Goal: Information Seeking & Learning: Find specific fact

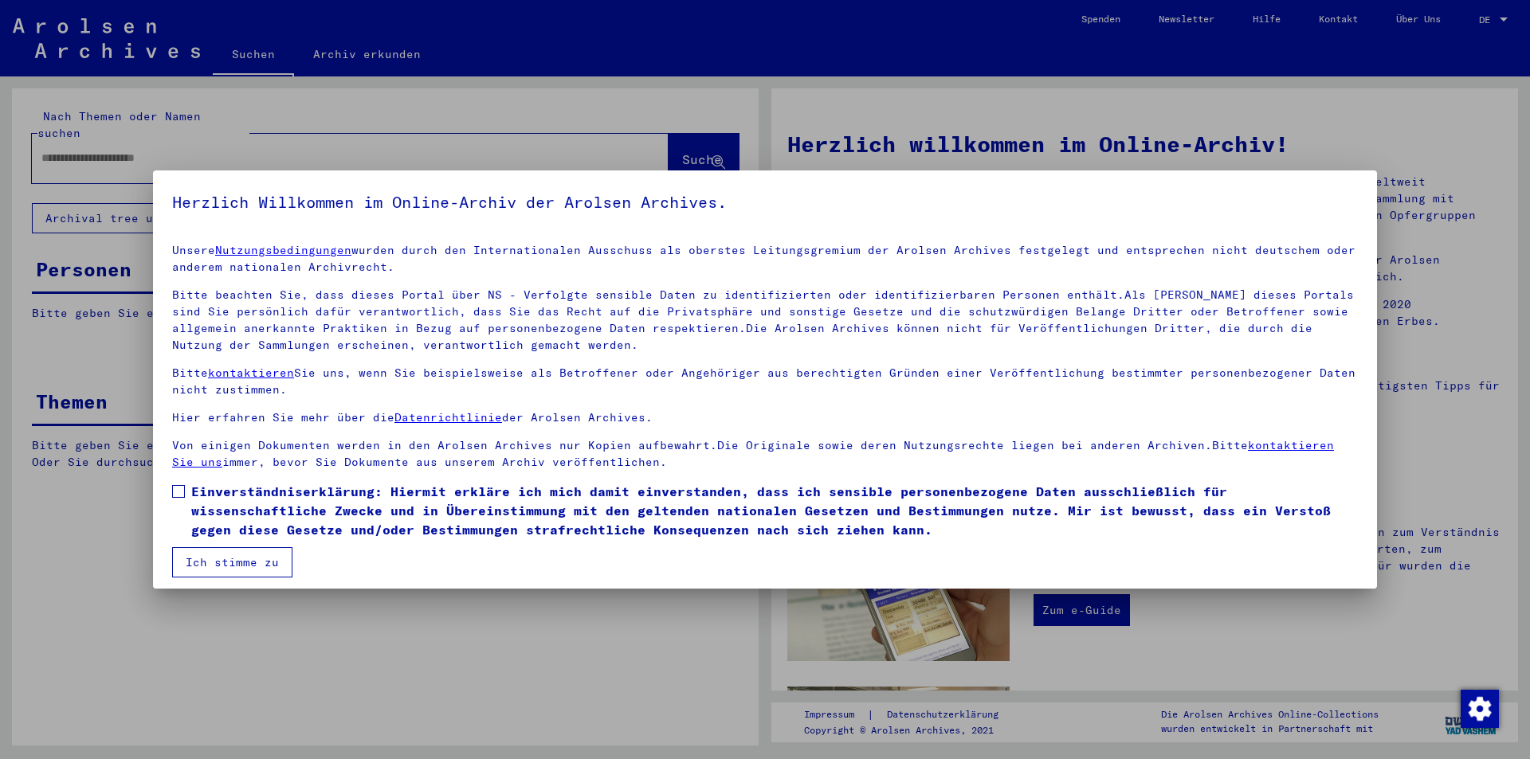
click at [234, 491] on span "Einverständniserklärung: Hiermit erkläre ich mich damit einverstanden, dass ich…" at bounding box center [774, 510] width 1166 height 57
click at [224, 562] on button "Ich stimme zu" at bounding box center [232, 562] width 120 height 30
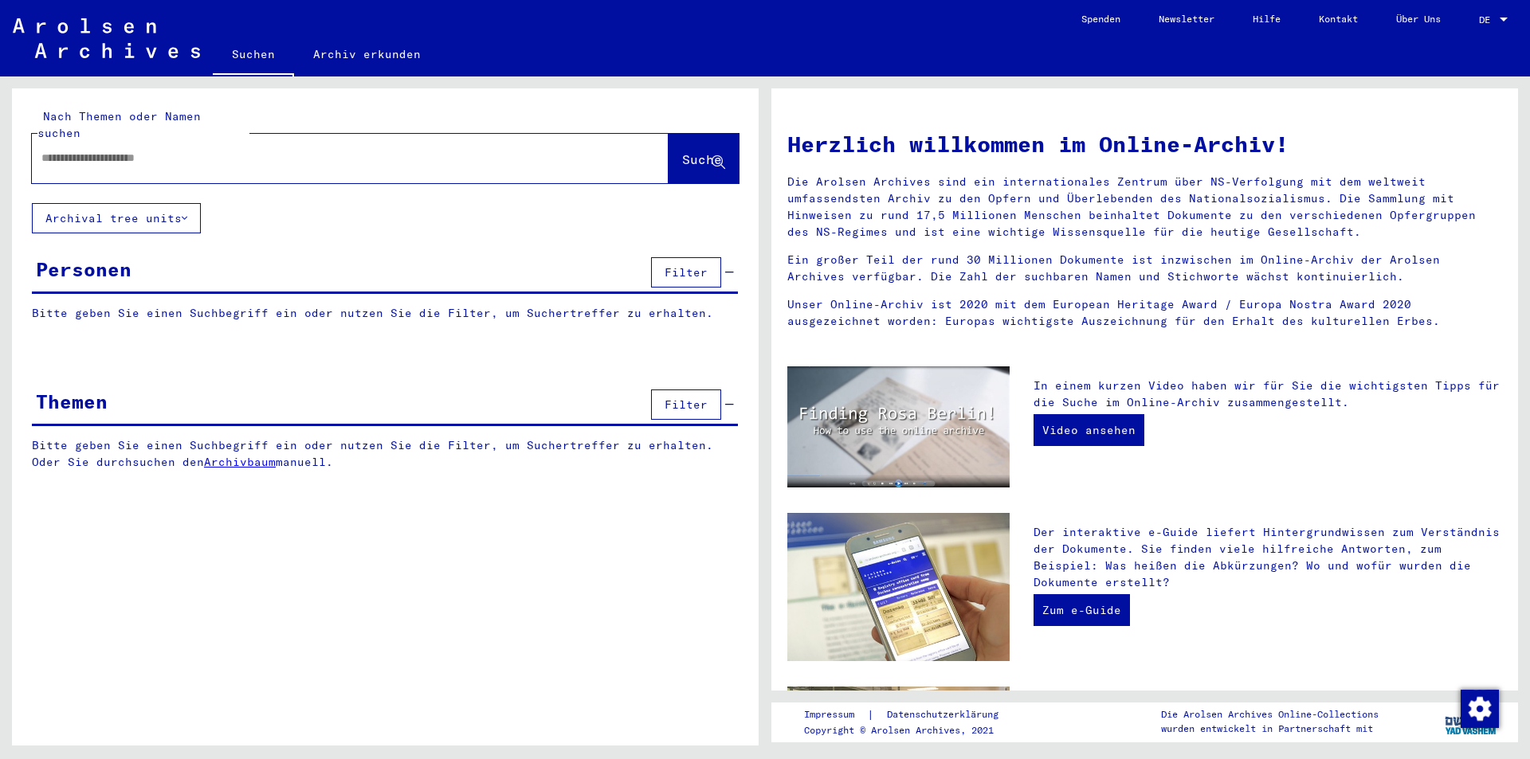
click at [131, 150] on input "text" at bounding box center [330, 158] width 579 height 17
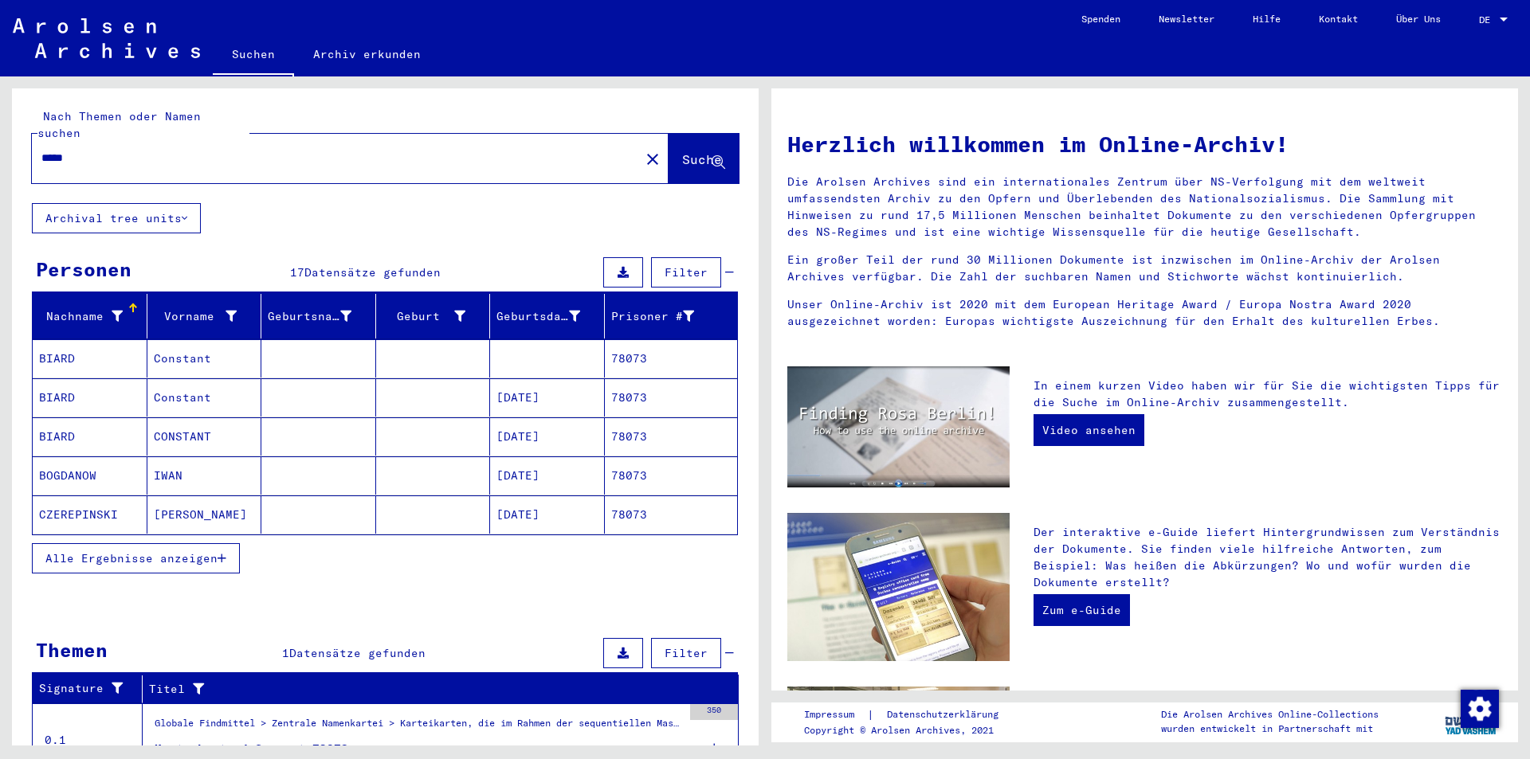
click at [180, 551] on span "Alle Ergebnisse anzeigen" at bounding box center [131, 558] width 172 height 14
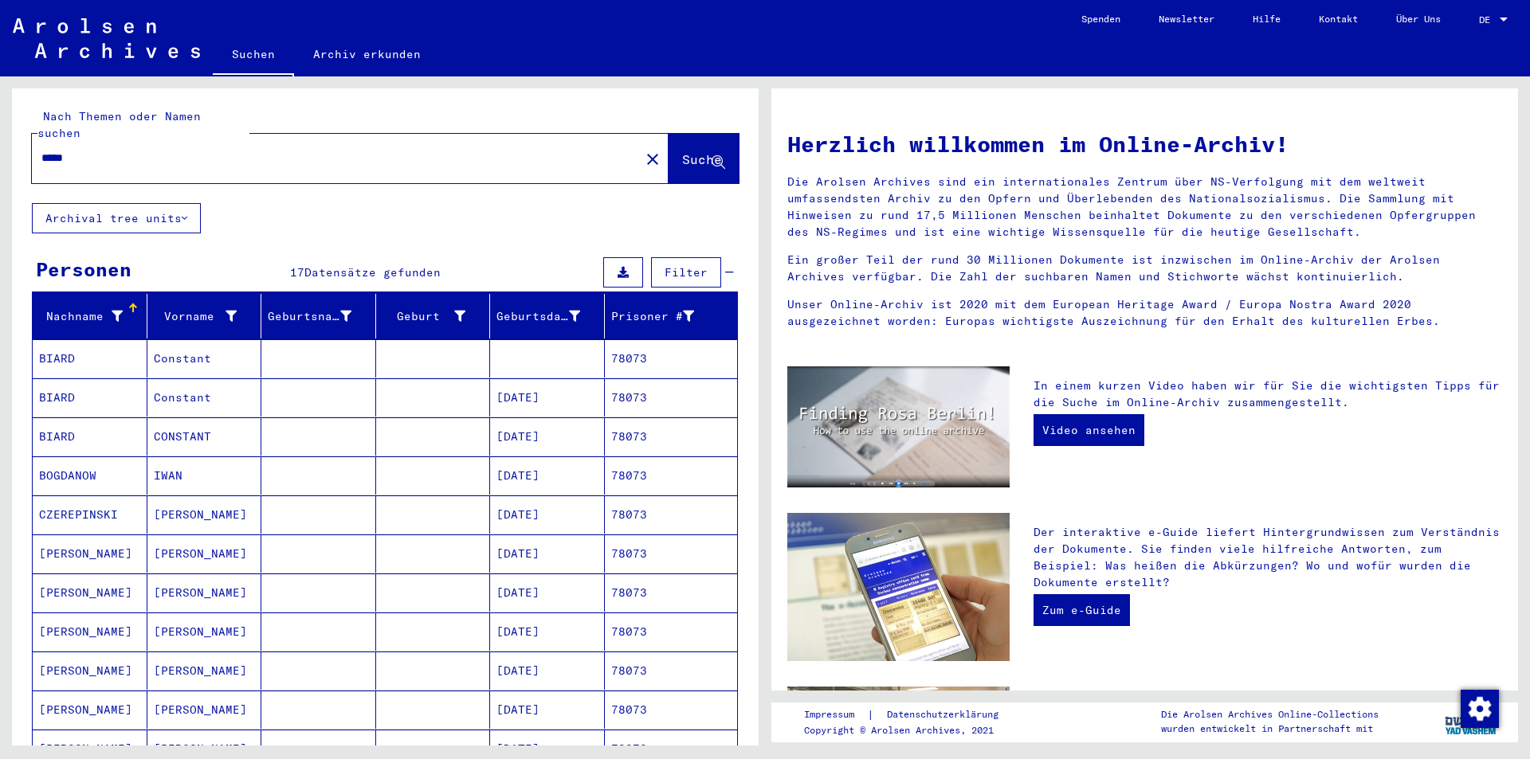
drag, startPoint x: 103, startPoint y: 139, endPoint x: 16, endPoint y: 141, distance: 86.9
click at [16, 141] on div "Nach Themen oder Namen suchen ***** close Suche" at bounding box center [385, 145] width 747 height 115
type input "*******"
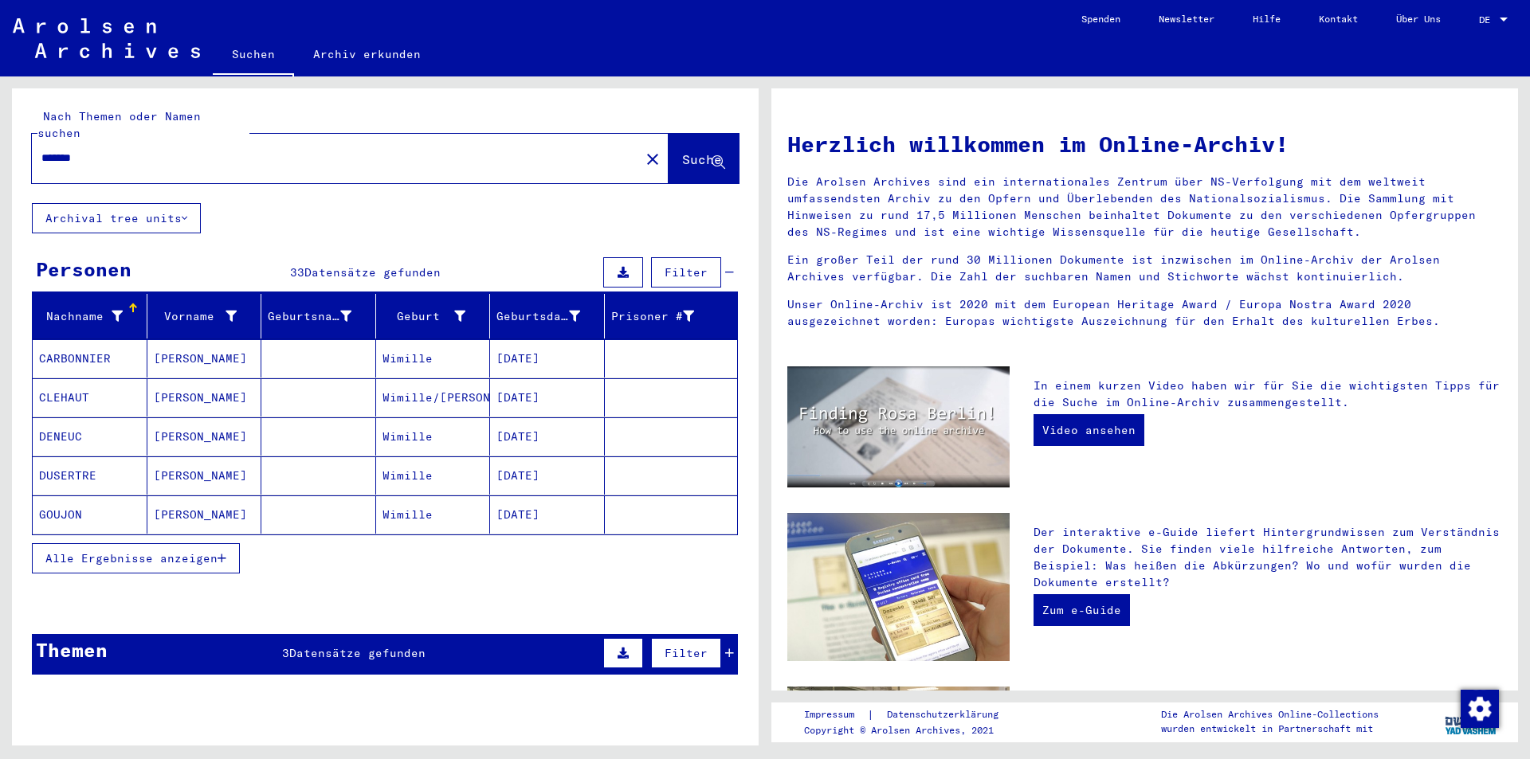
click at [156, 551] on span "Alle Ergebnisse anzeigen" at bounding box center [131, 558] width 172 height 14
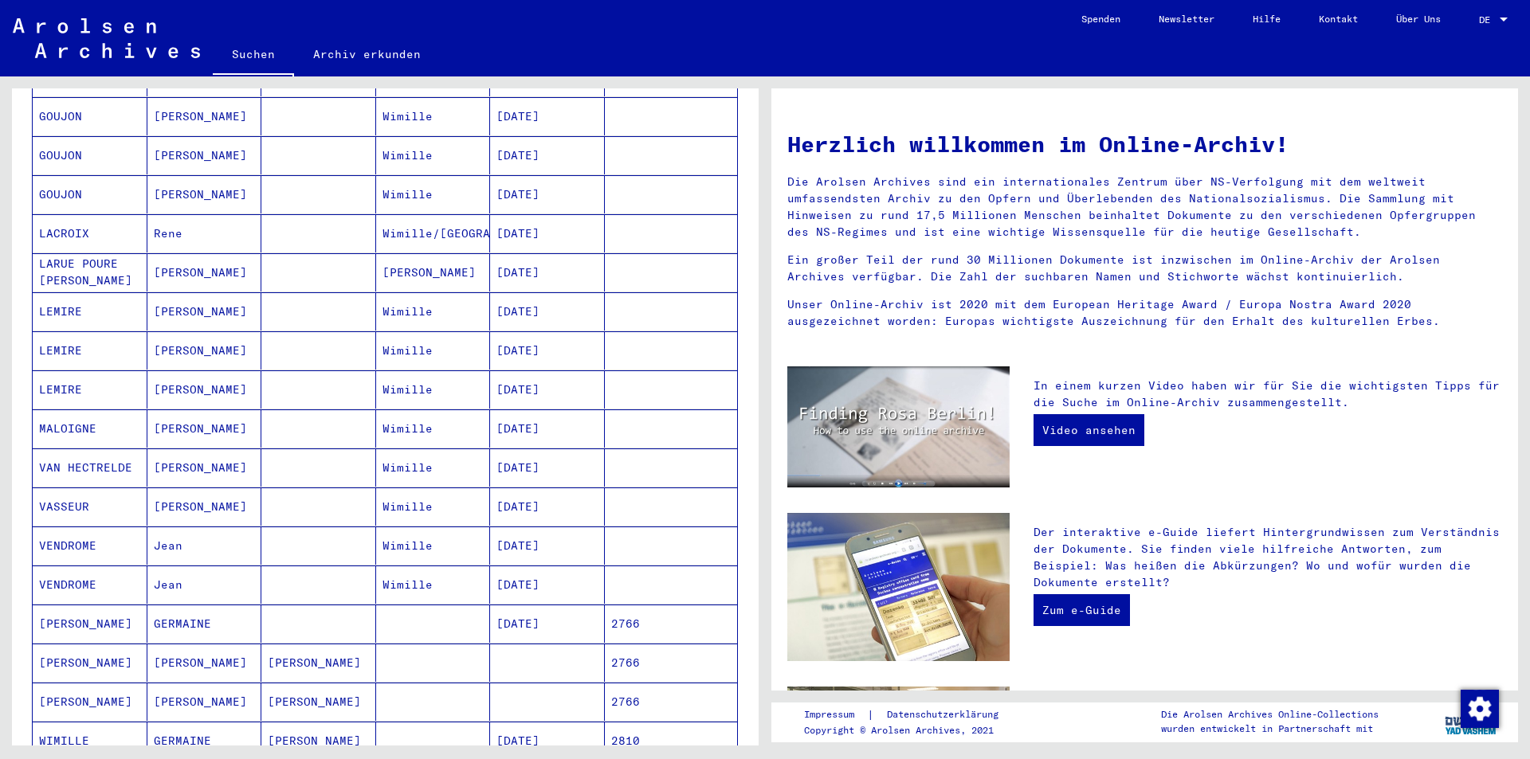
scroll to position [558, 0]
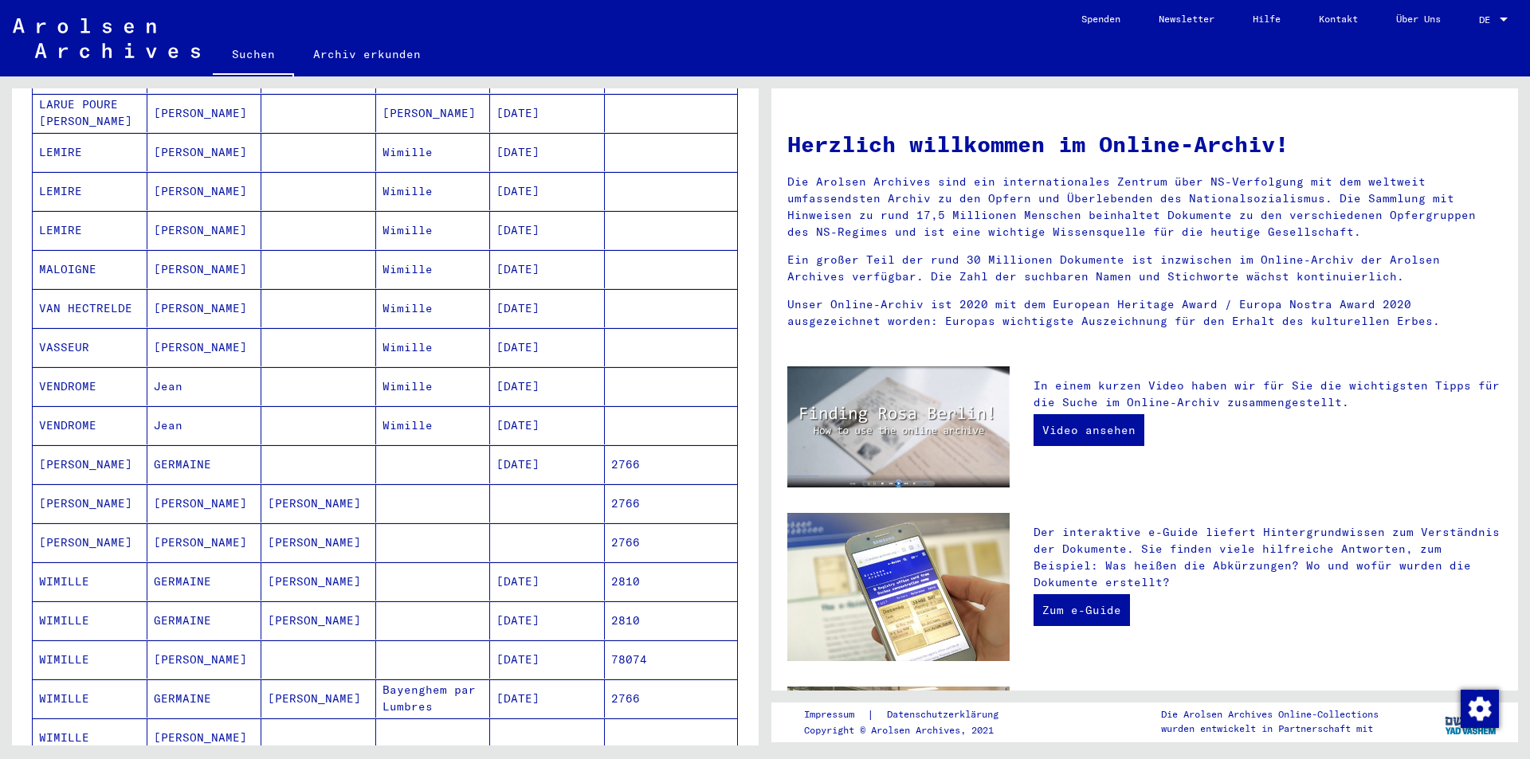
click at [123, 684] on mat-cell "WIMILLE" at bounding box center [90, 699] width 115 height 38
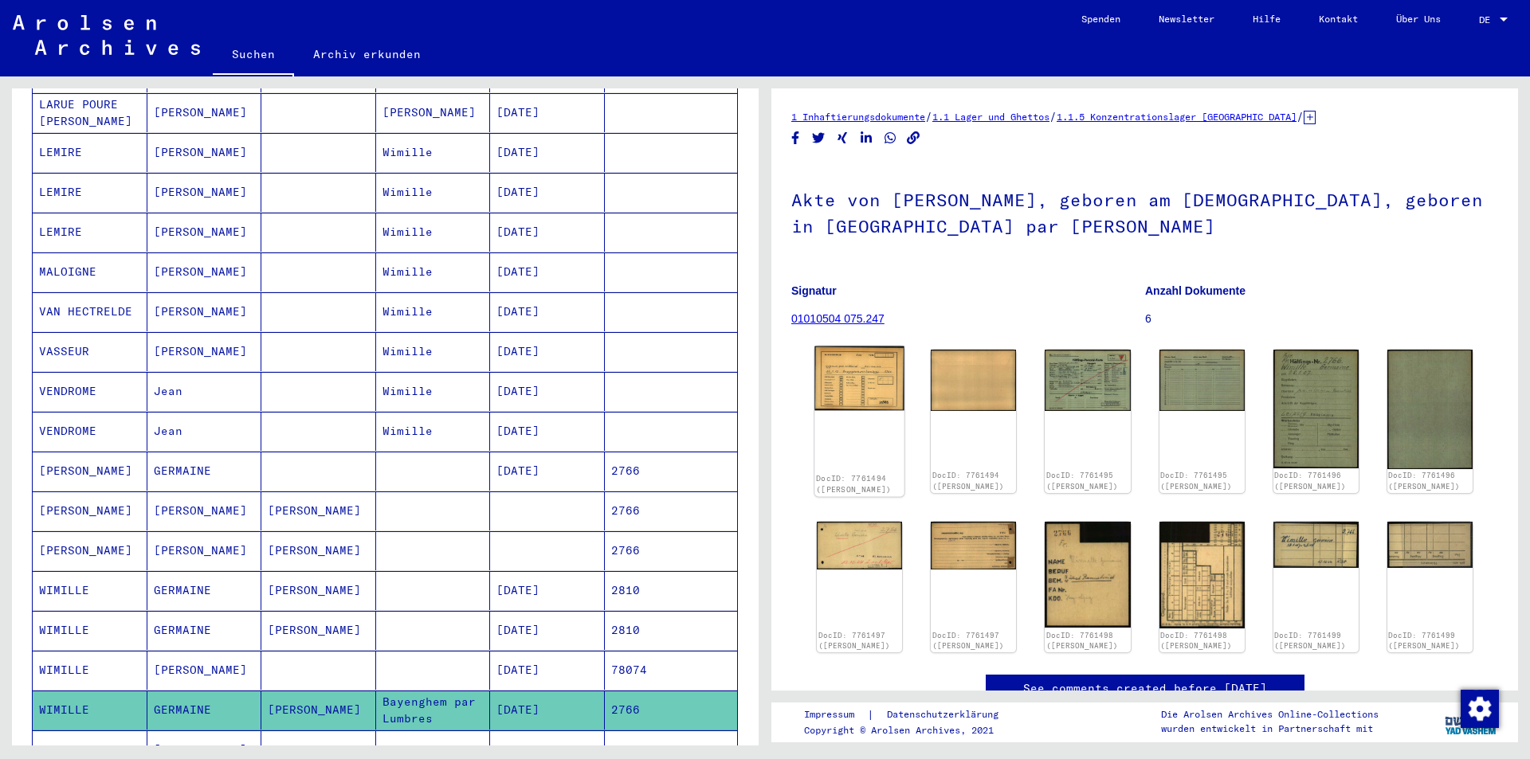
click at [872, 379] on img at bounding box center [859, 379] width 90 height 65
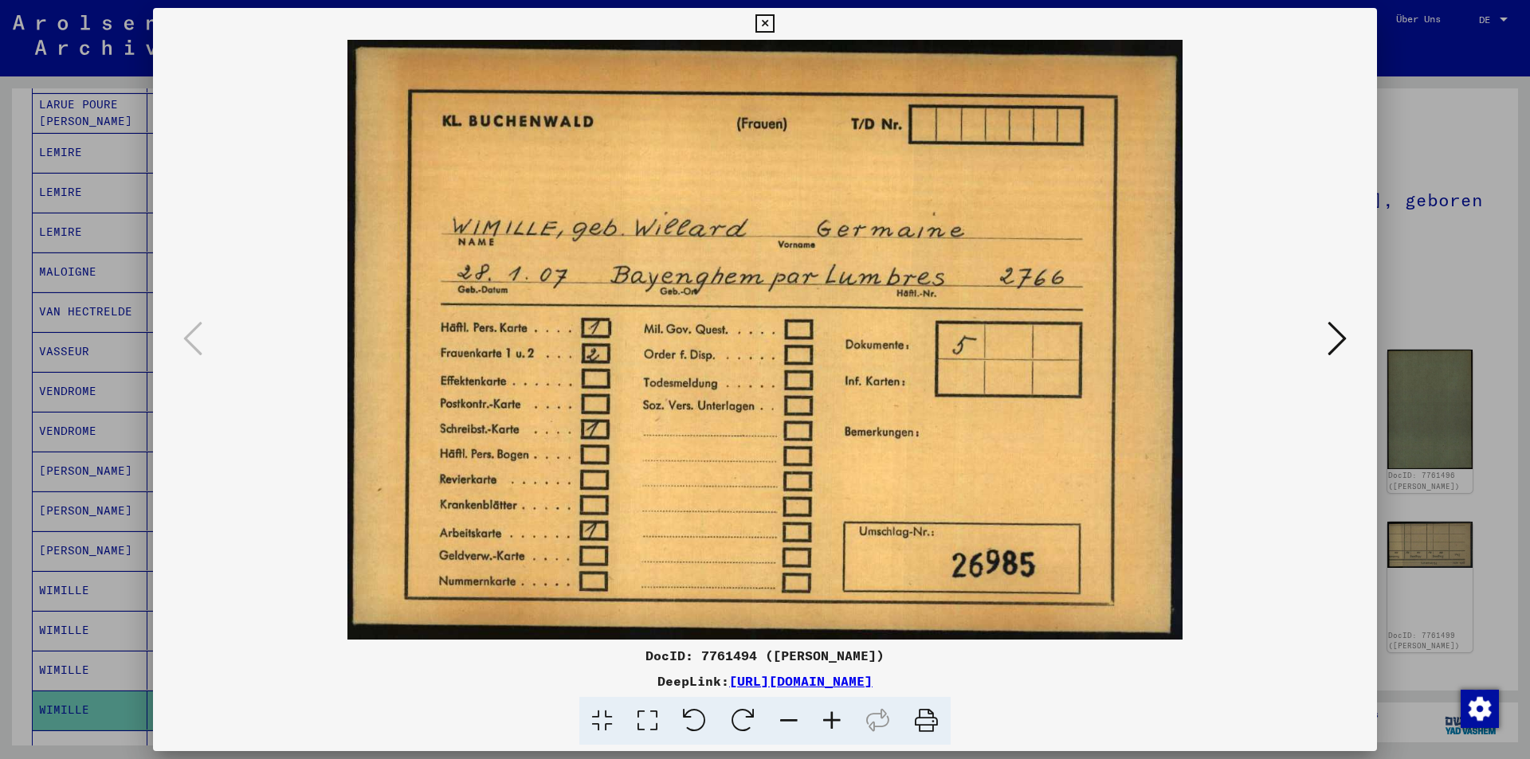
click at [1341, 338] on icon at bounding box center [1336, 338] width 19 height 38
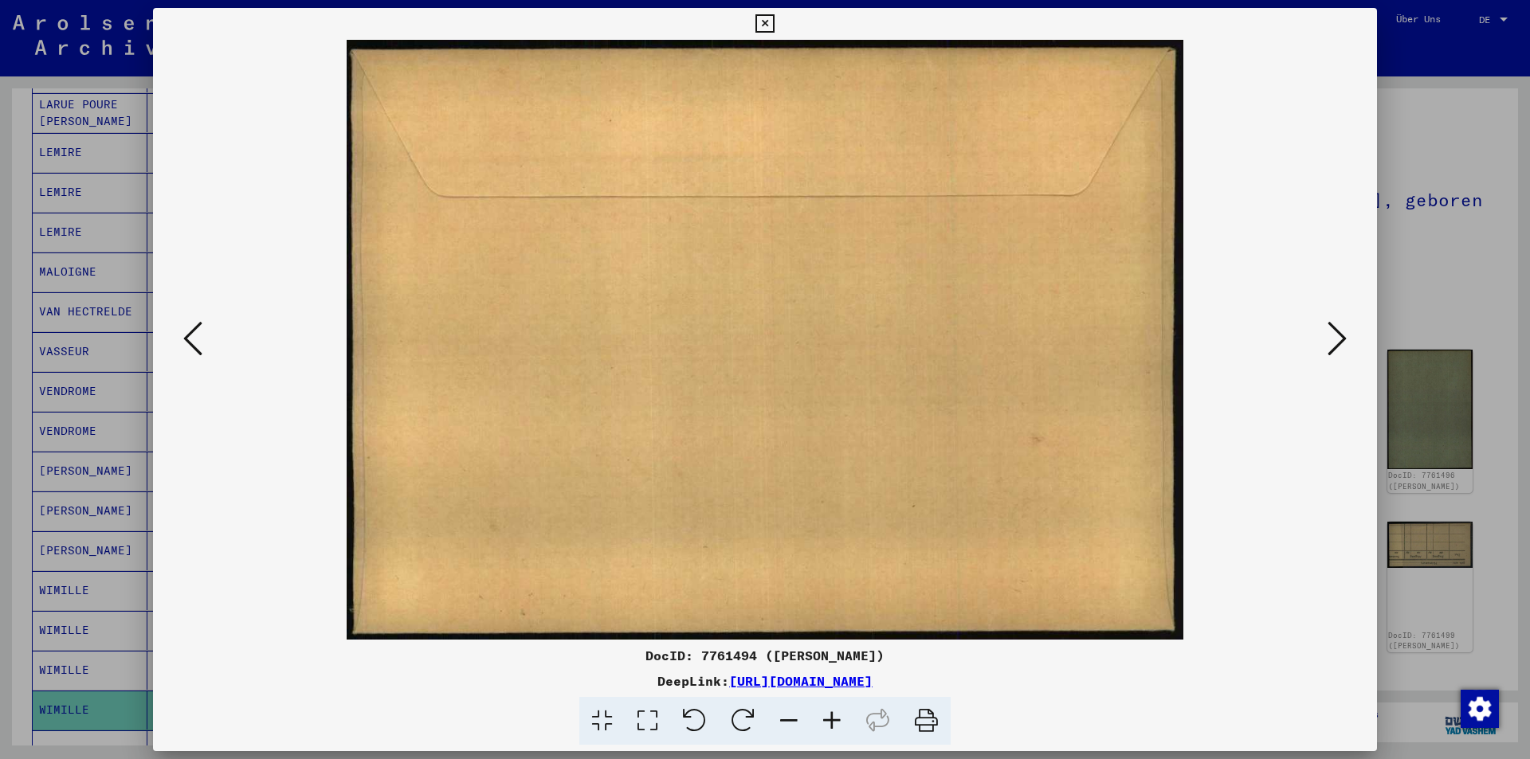
click at [1341, 338] on icon at bounding box center [1336, 338] width 19 height 38
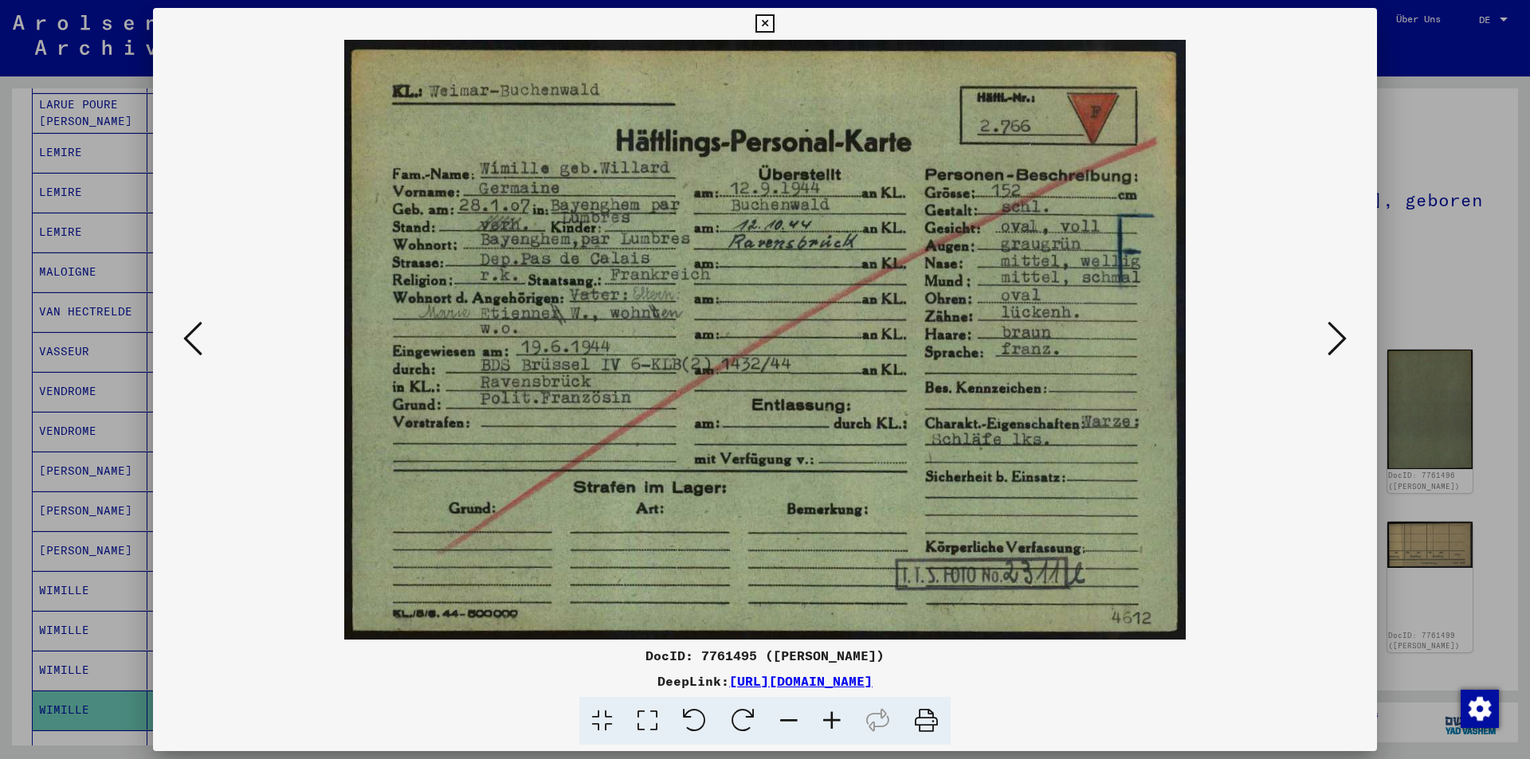
click at [1334, 345] on icon at bounding box center [1336, 338] width 19 height 38
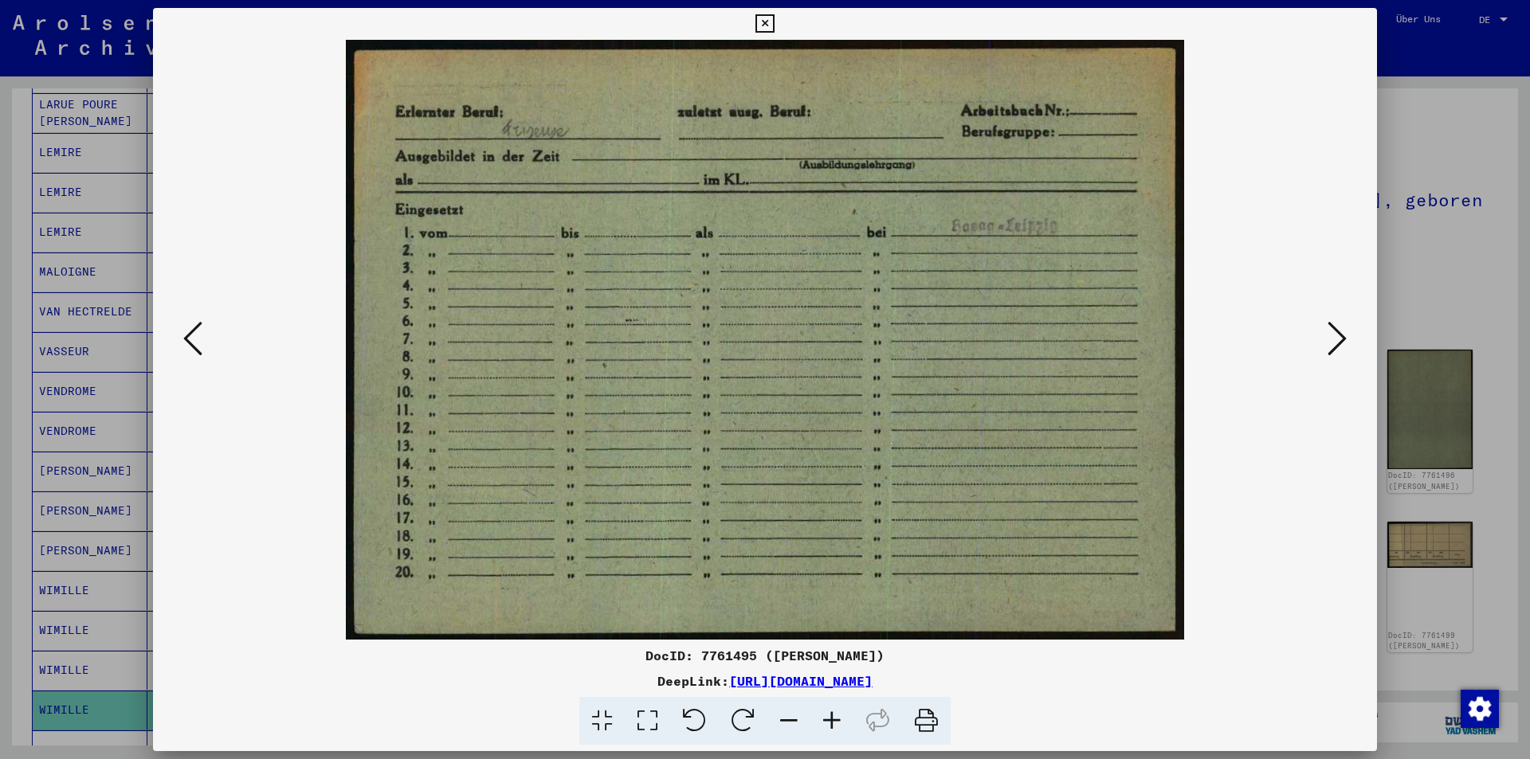
click at [178, 338] on button at bounding box center [192, 339] width 29 height 45
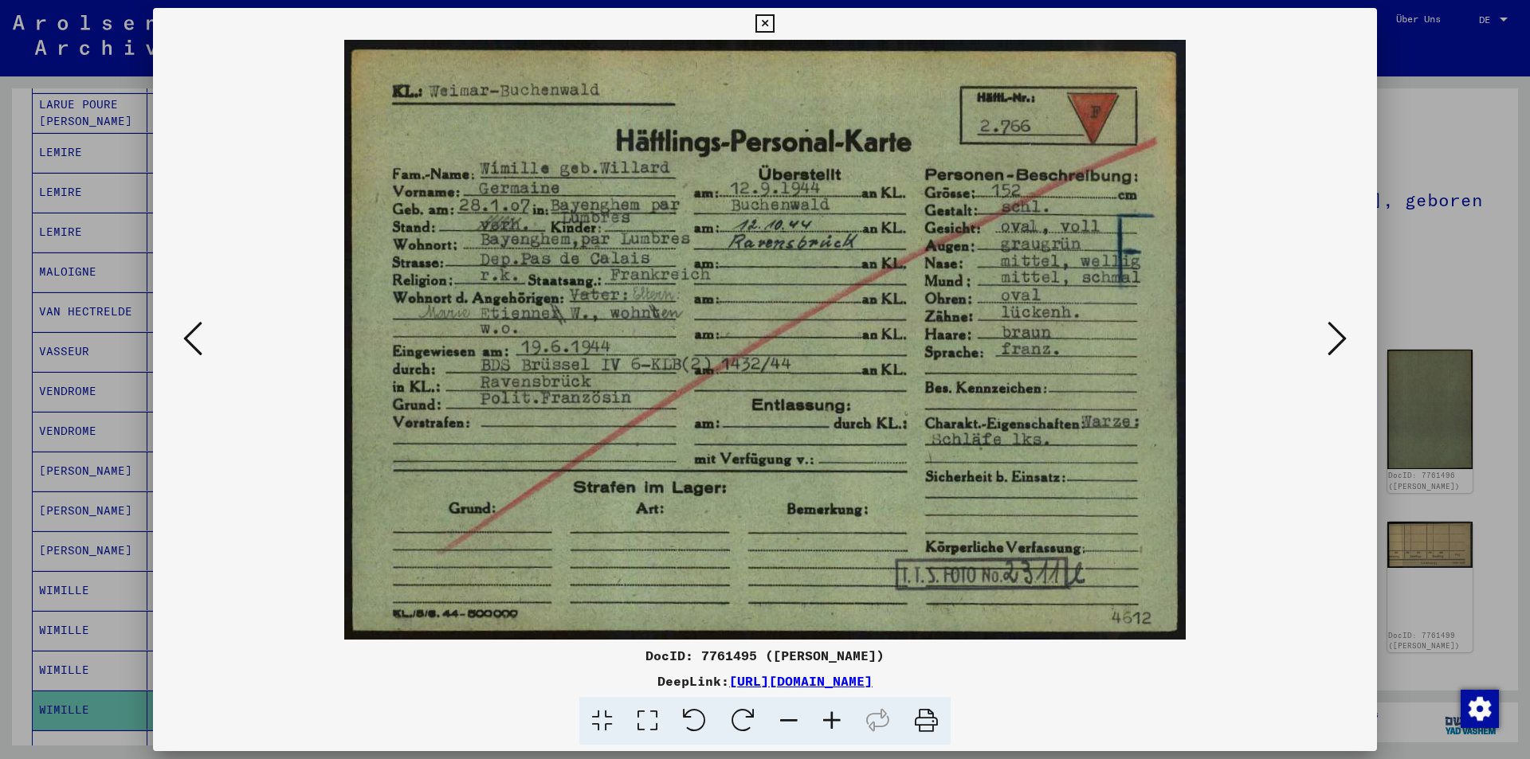
click at [1338, 339] on icon at bounding box center [1336, 338] width 19 height 38
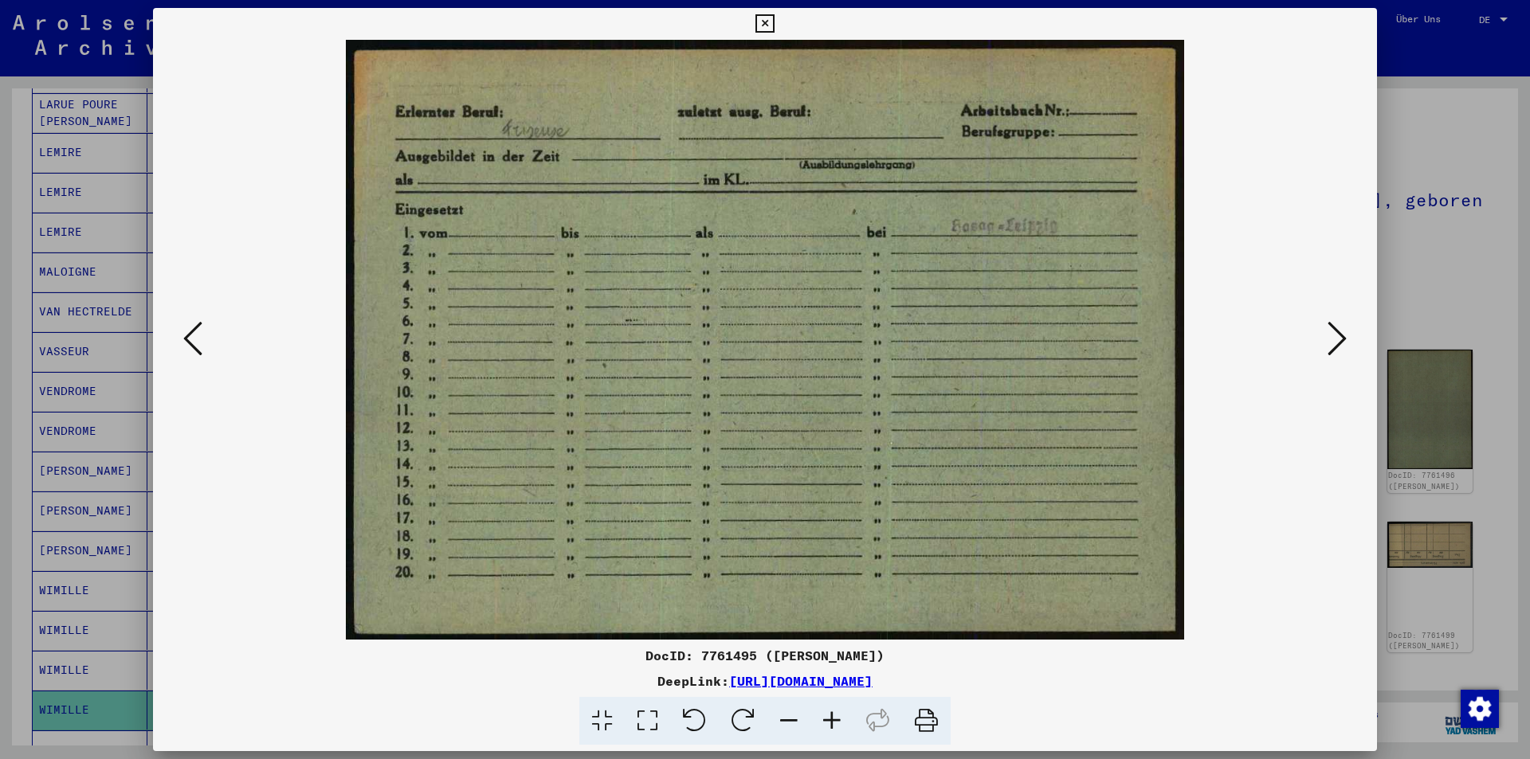
click at [1336, 338] on icon at bounding box center [1336, 338] width 19 height 38
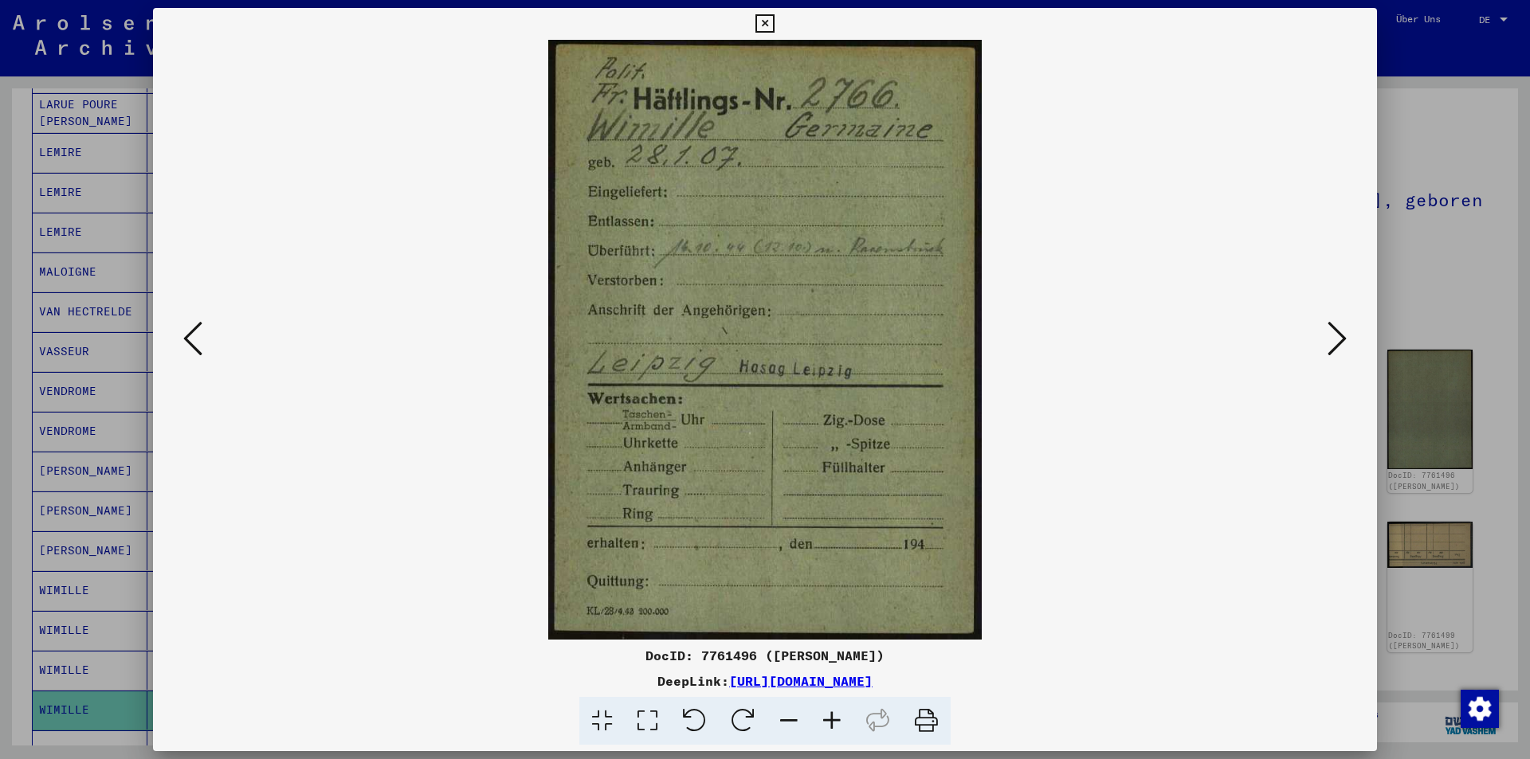
click at [1333, 337] on icon at bounding box center [1336, 338] width 19 height 38
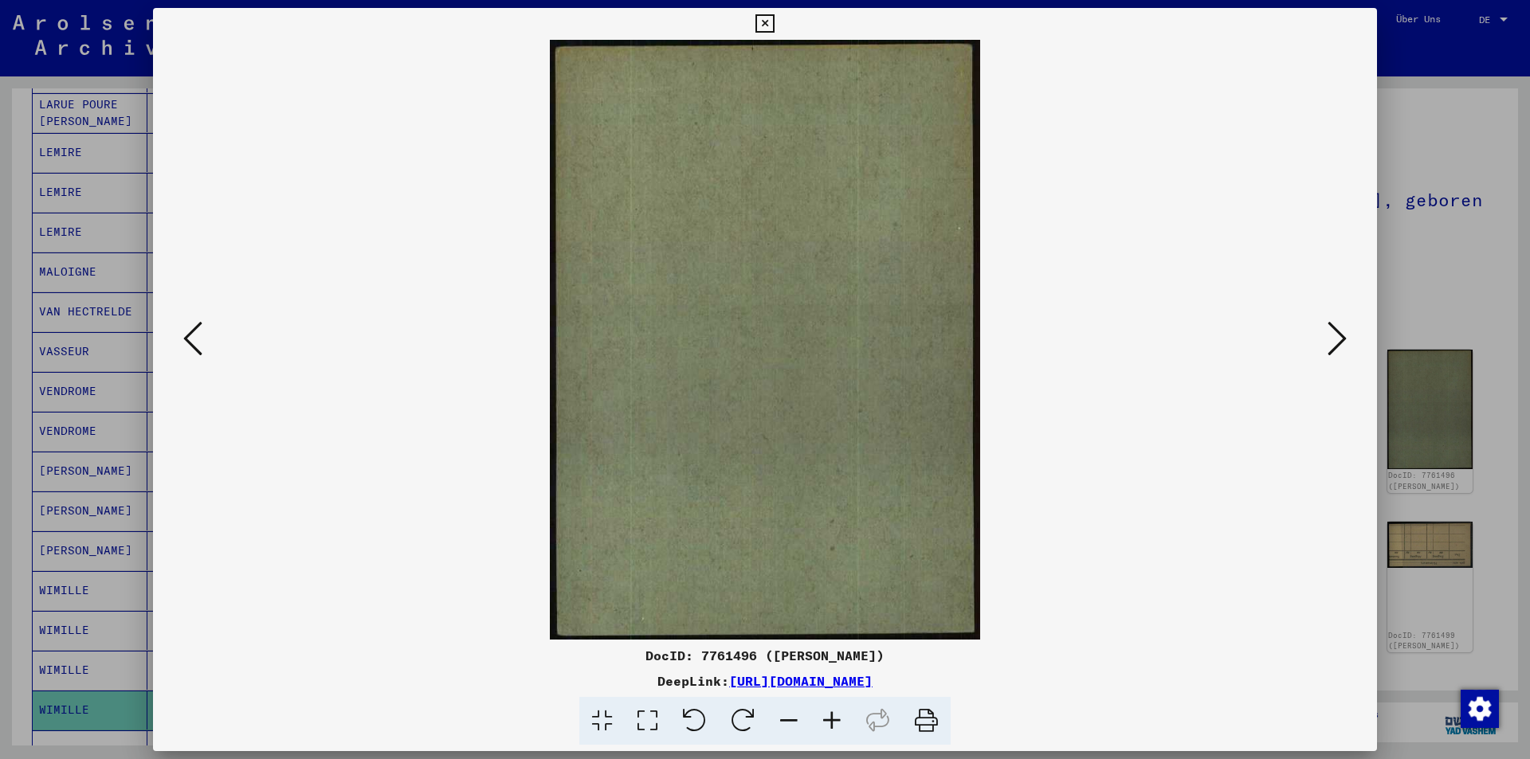
click at [1333, 337] on icon at bounding box center [1336, 338] width 19 height 38
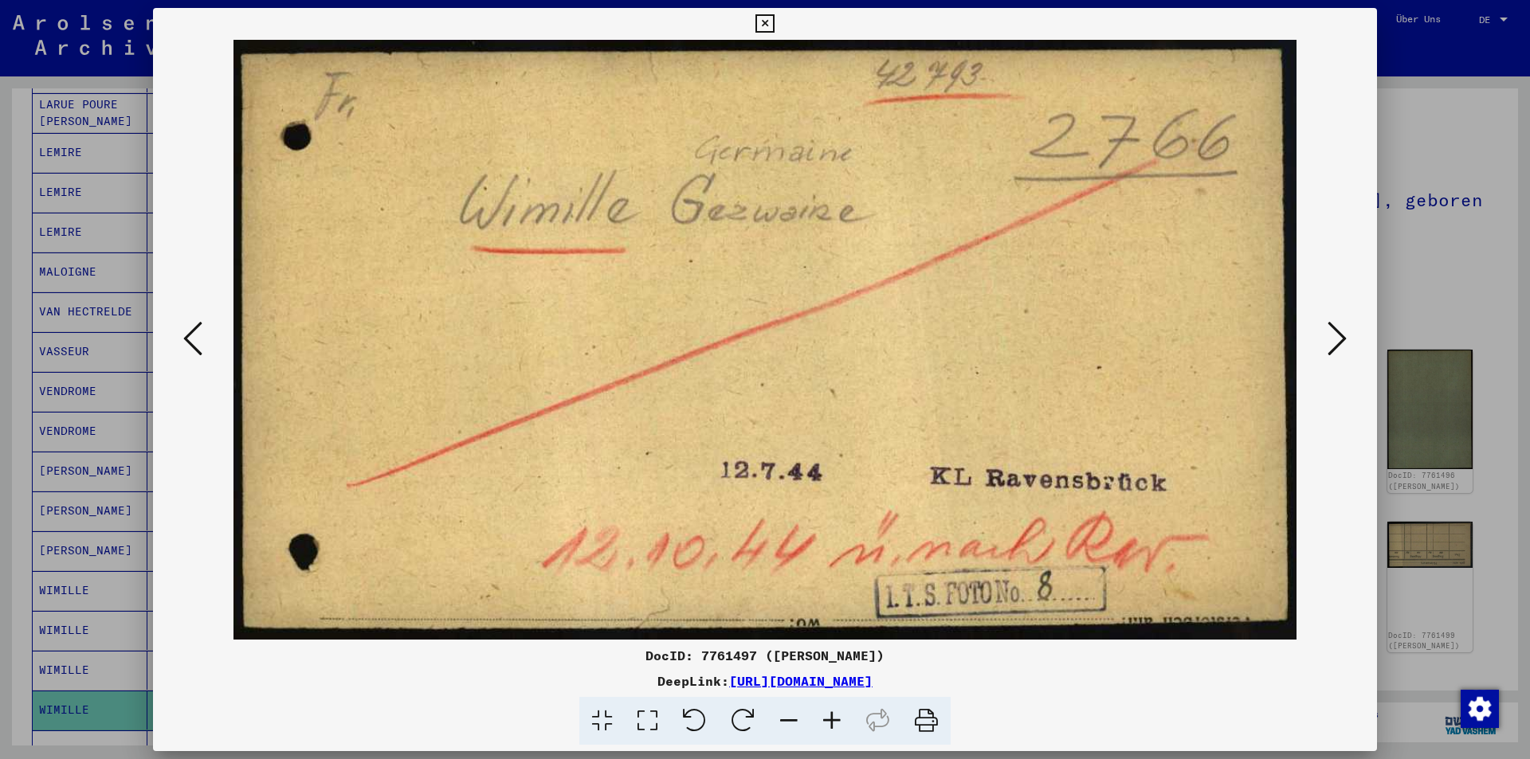
click at [1333, 337] on icon at bounding box center [1336, 338] width 19 height 38
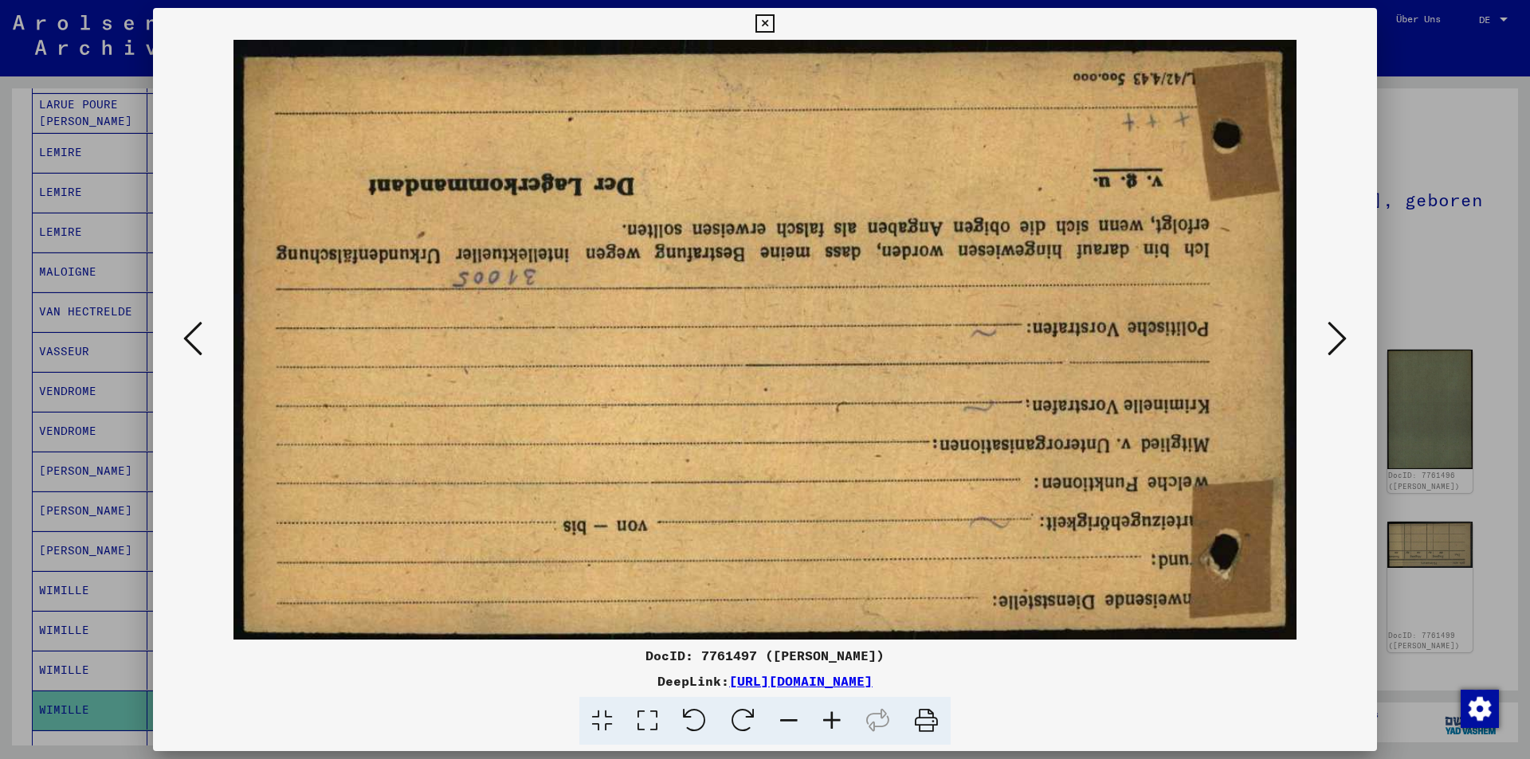
click at [1333, 337] on icon at bounding box center [1336, 338] width 19 height 38
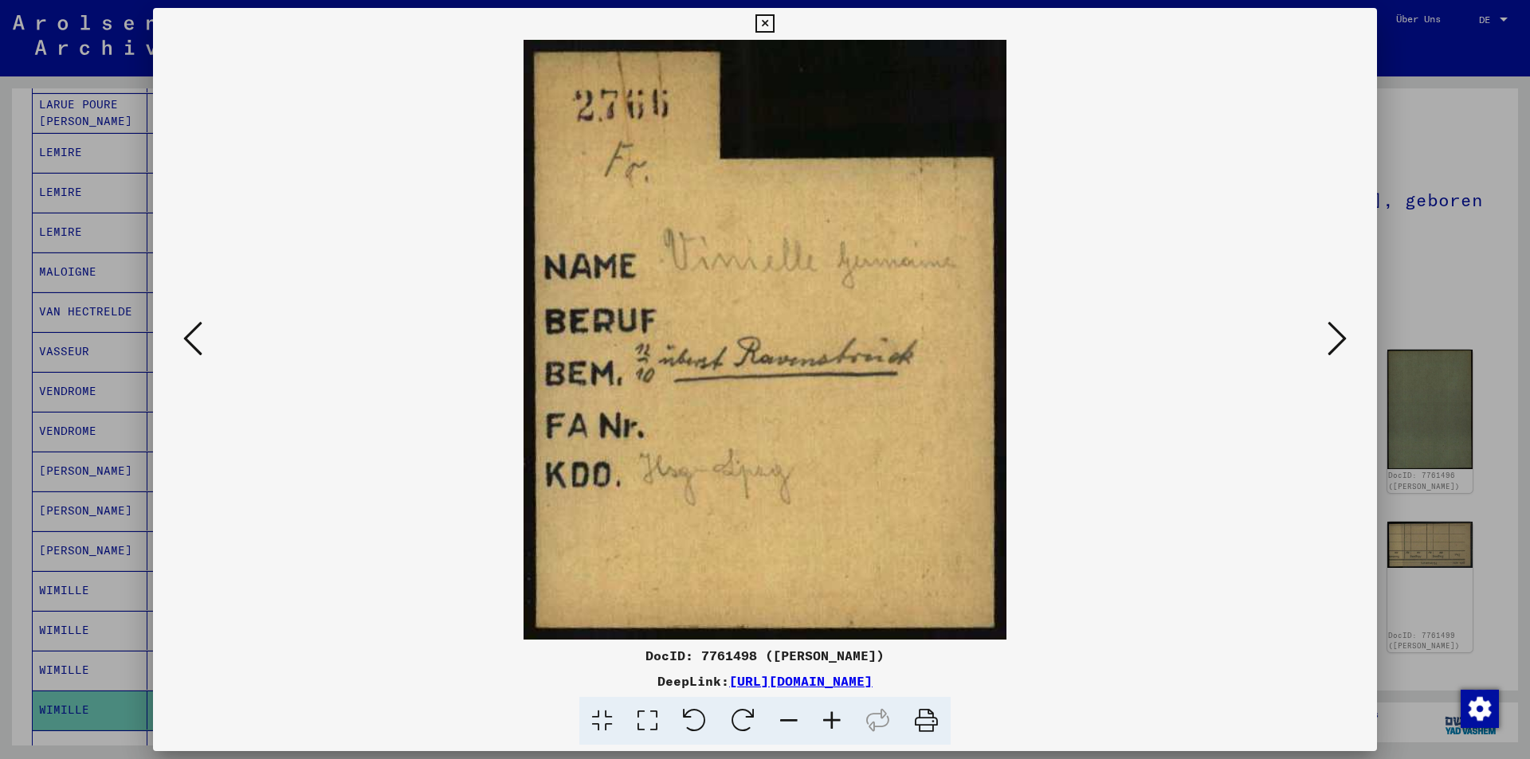
click at [1333, 337] on icon at bounding box center [1336, 338] width 19 height 38
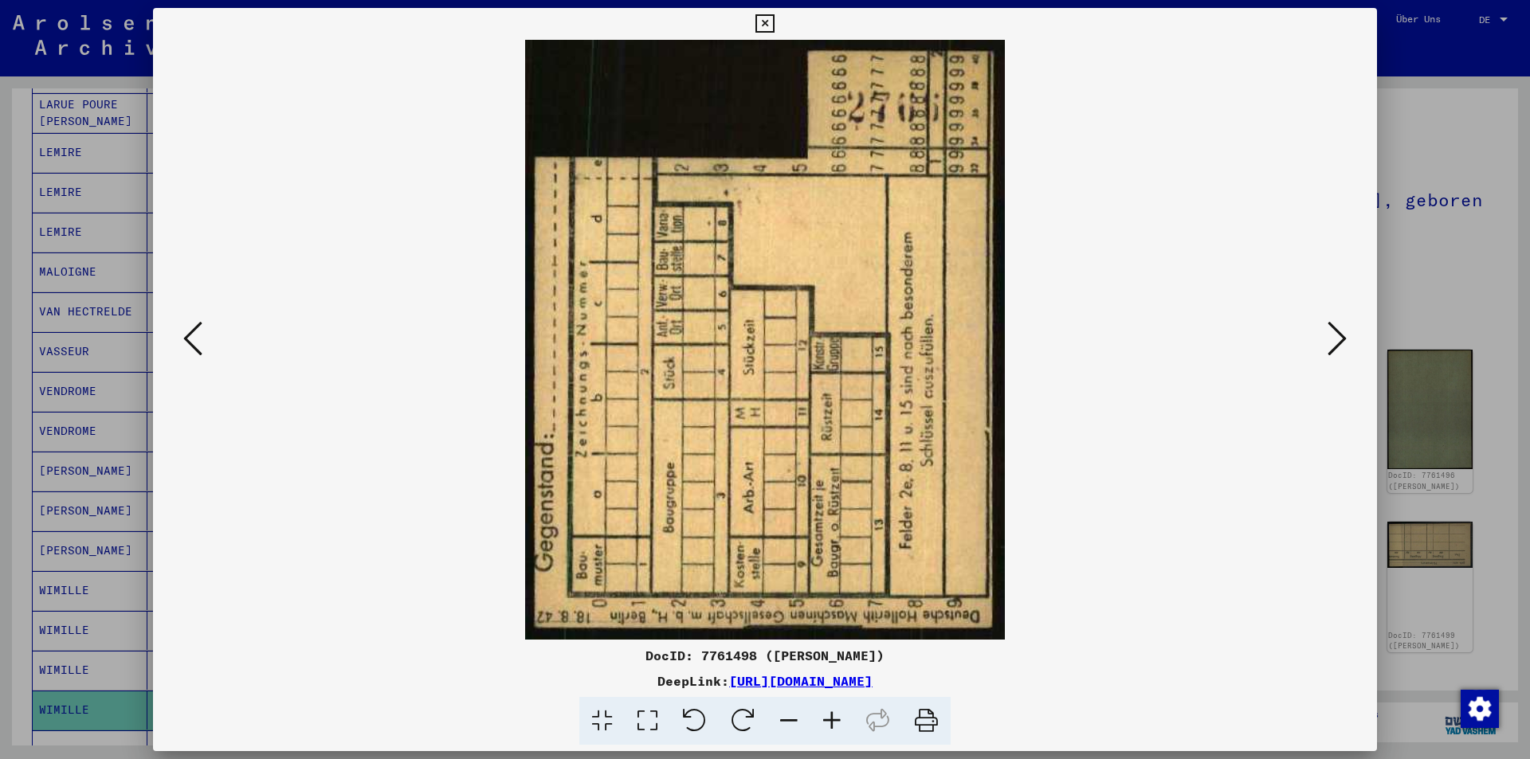
click at [1333, 337] on icon at bounding box center [1336, 338] width 19 height 38
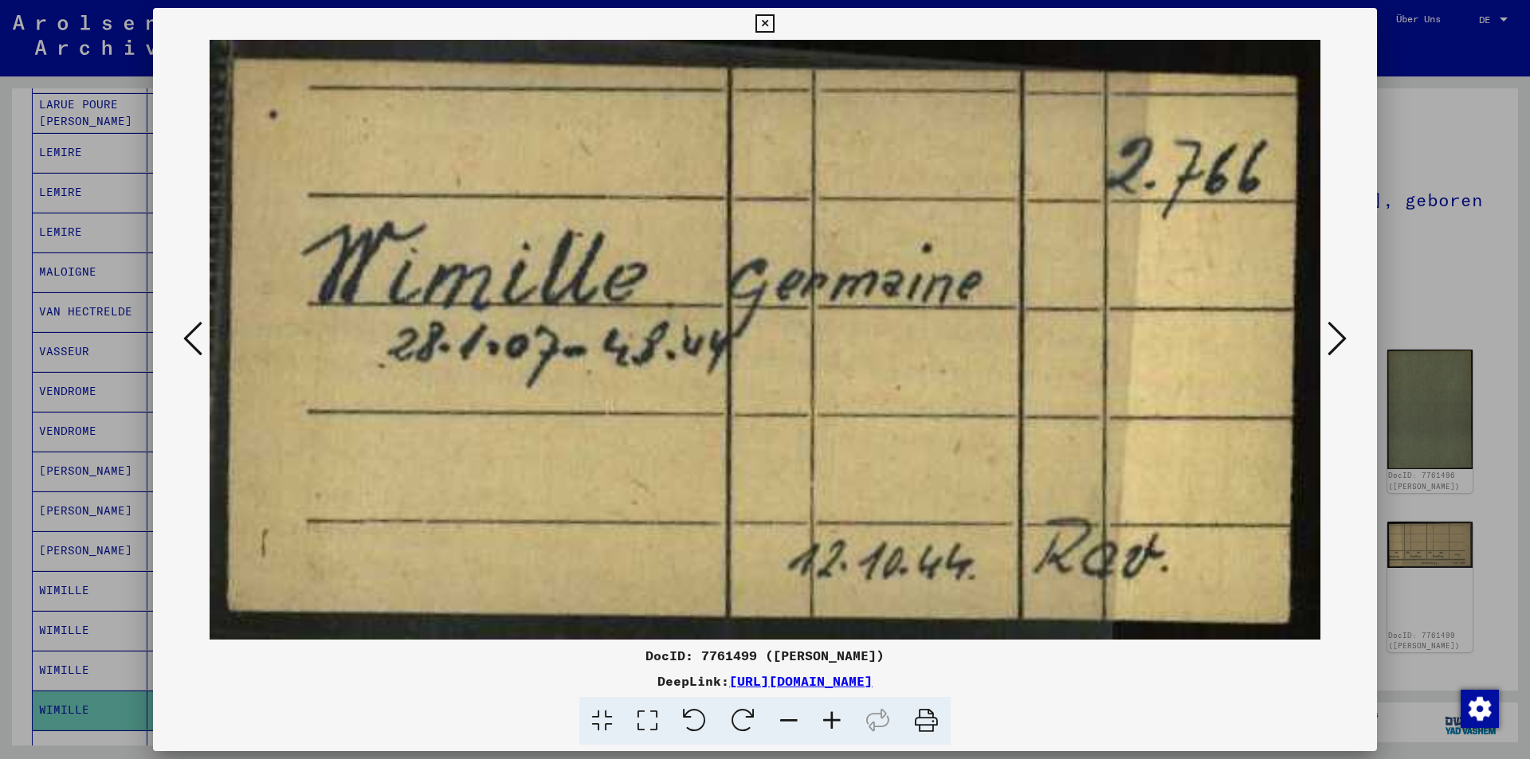
click at [1333, 337] on icon at bounding box center [1336, 338] width 19 height 38
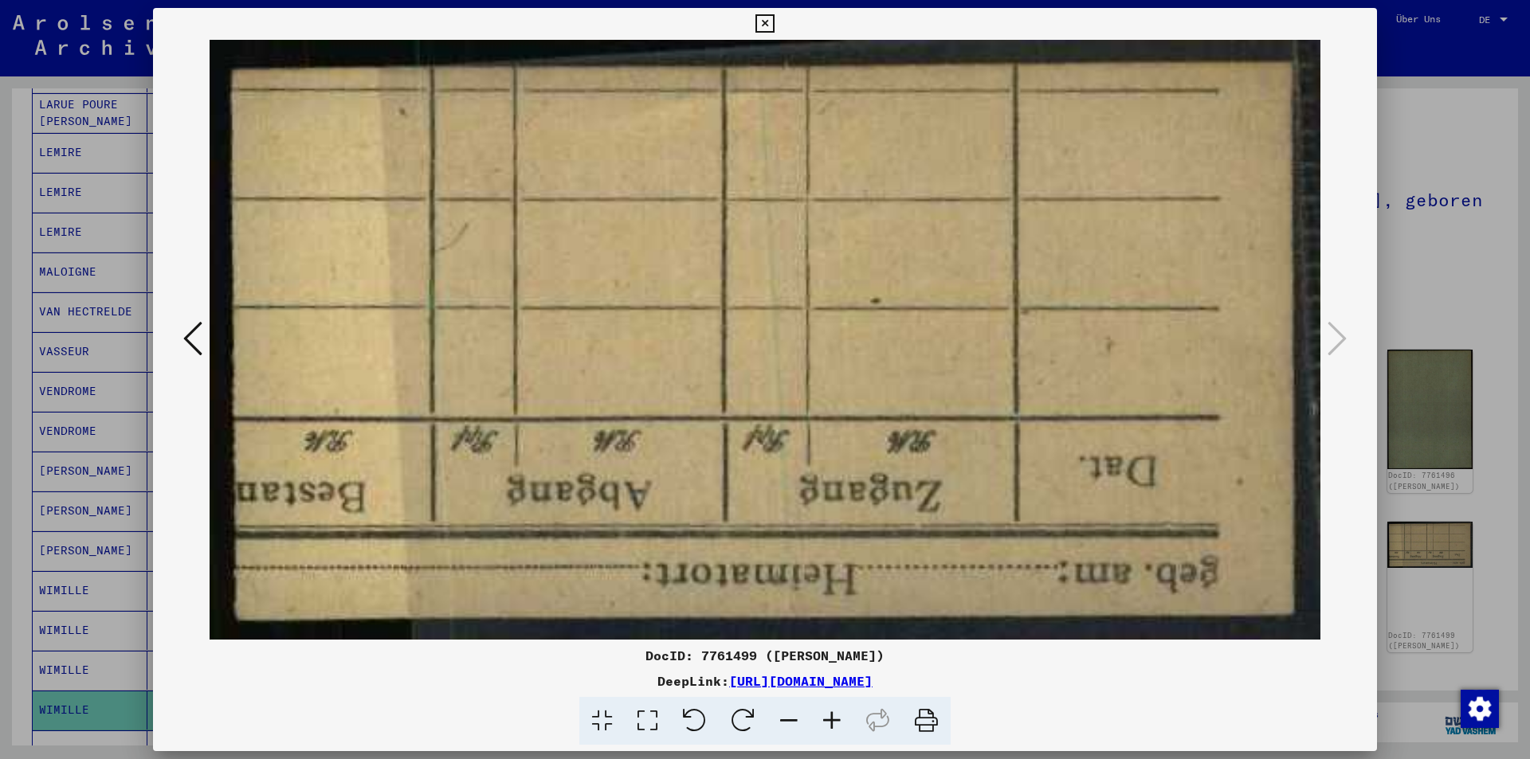
click at [1439, 328] on div at bounding box center [765, 379] width 1530 height 759
